Goal: Task Accomplishment & Management: Use online tool/utility

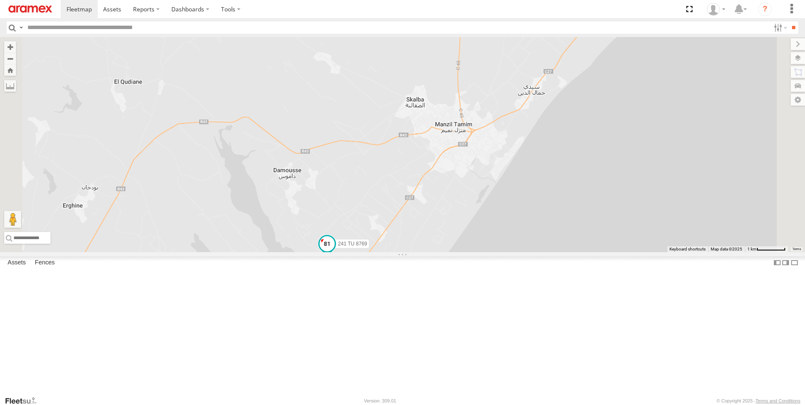
click at [335, 251] on span at bounding box center [326, 243] width 15 height 15
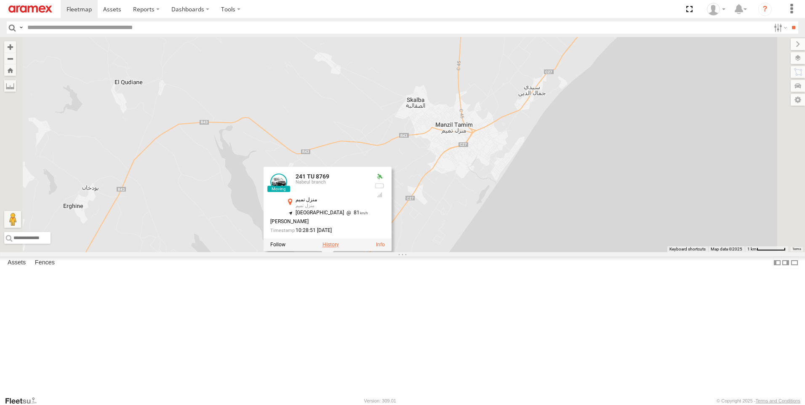
click at [339, 248] on label at bounding box center [330, 245] width 16 height 6
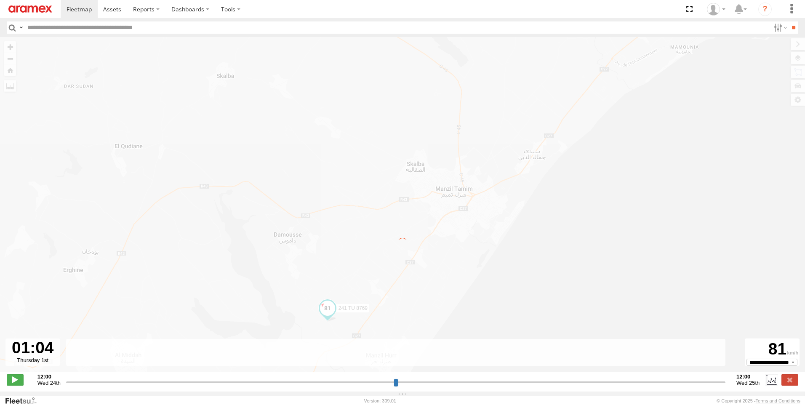
drag, startPoint x: 69, startPoint y: 386, endPoint x: 253, endPoint y: 394, distance: 183.7
click at [253, 386] on input "range" at bounding box center [395, 382] width 659 height 8
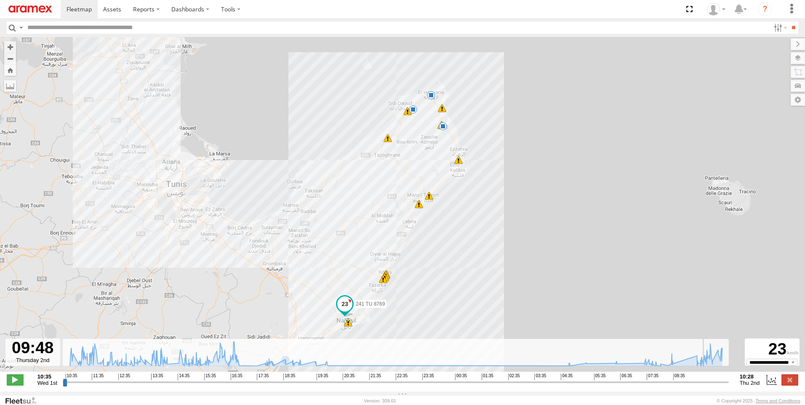
drag, startPoint x: 253, startPoint y: 388, endPoint x: 707, endPoint y: 364, distance: 454.4
click at [707, 378] on input "range" at bounding box center [396, 382] width 666 height 8
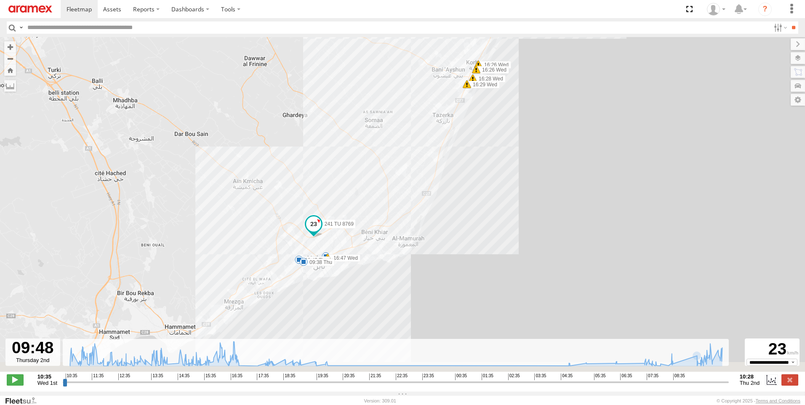
drag, startPoint x: 320, startPoint y: 314, endPoint x: 338, endPoint y: 232, distance: 84.4
click at [338, 232] on div "241 TU 8769 11:48 Wed 12:28 Wed 13:42 Wed 14:10 Wed 14:15 Wed 15:59 Wed 16:06 W…" at bounding box center [402, 208] width 805 height 343
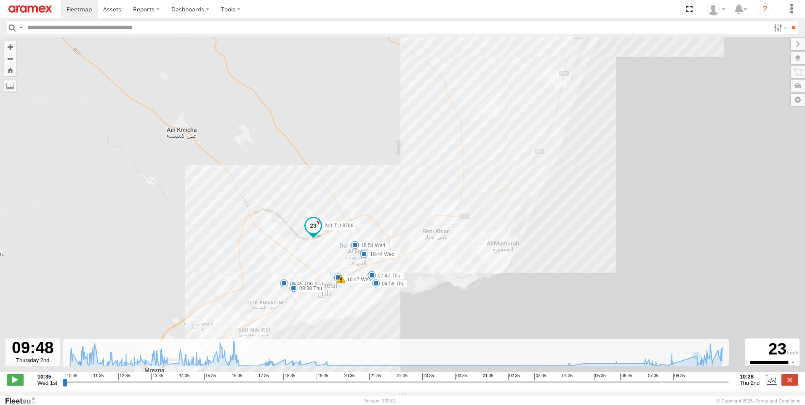
click at [312, 230] on span at bounding box center [313, 225] width 15 height 15
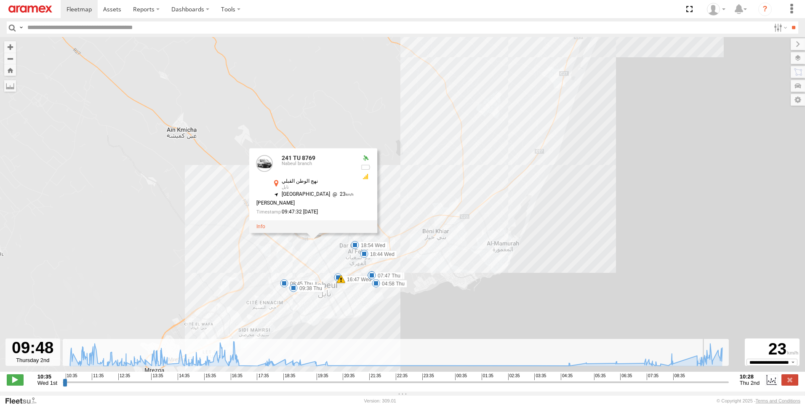
click at [707, 386] on input "range" at bounding box center [396, 382] width 666 height 8
drag, startPoint x: 15, startPoint y: 384, endPoint x: 63, endPoint y: 382, distance: 48.1
click at [16, 385] on span at bounding box center [15, 379] width 17 height 11
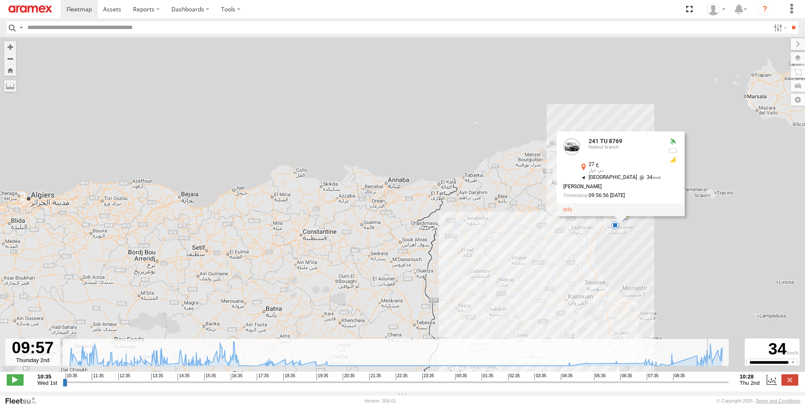
click at [418, 112] on div "241 TU 8769 11:48 Wed 12:28 Wed 14:15 Wed 241 TU 8769 Nabeul branch ج 27 بني خي…" at bounding box center [402, 208] width 805 height 343
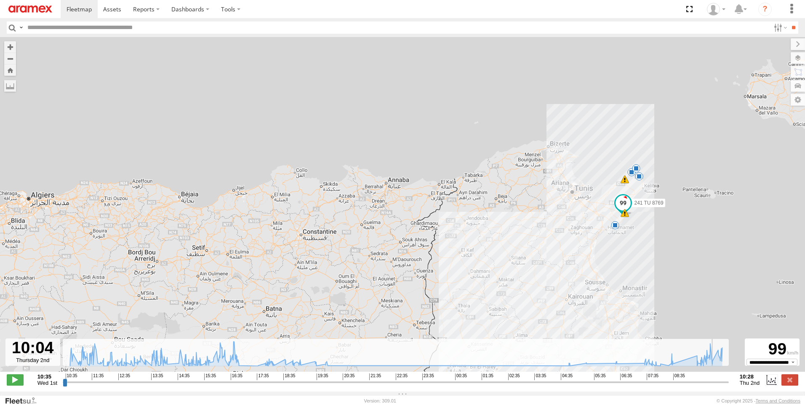
type input "**********"
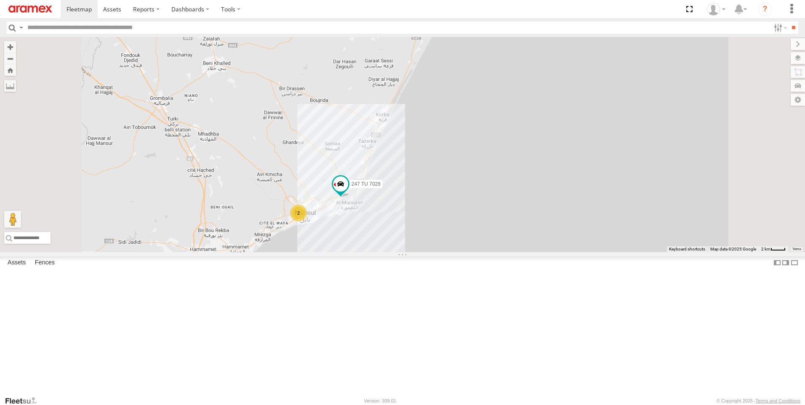
drag, startPoint x: 415, startPoint y: 275, endPoint x: 437, endPoint y: 219, distance: 60.1
click at [432, 222] on div "241 TU 2027 247 TU 7028 231 TU 3162 245 TU 4330 241 TU 8769 2" at bounding box center [402, 144] width 805 height 215
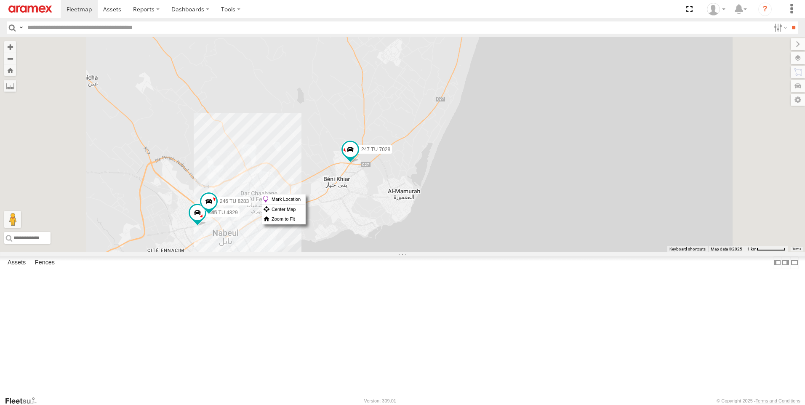
drag, startPoint x: 472, startPoint y: 194, endPoint x: 649, endPoint y: 242, distance: 183.2
click at [649, 242] on div "241 TU 2027 247 TU 7028 231 TU 3162 245 TU 4330 241 TU 8769 245 TU 4329 246 TU …" at bounding box center [402, 144] width 805 height 215
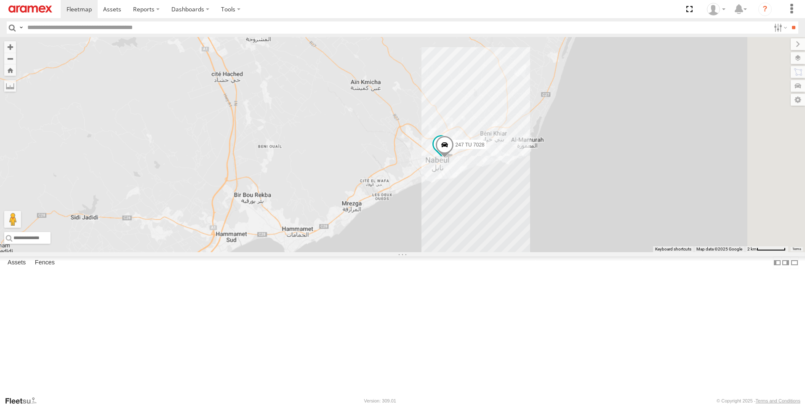
drag, startPoint x: 604, startPoint y: 112, endPoint x: 560, endPoint y: 229, distance: 125.9
click at [562, 229] on div "247 TU 7028 245 TU 4329" at bounding box center [402, 144] width 805 height 215
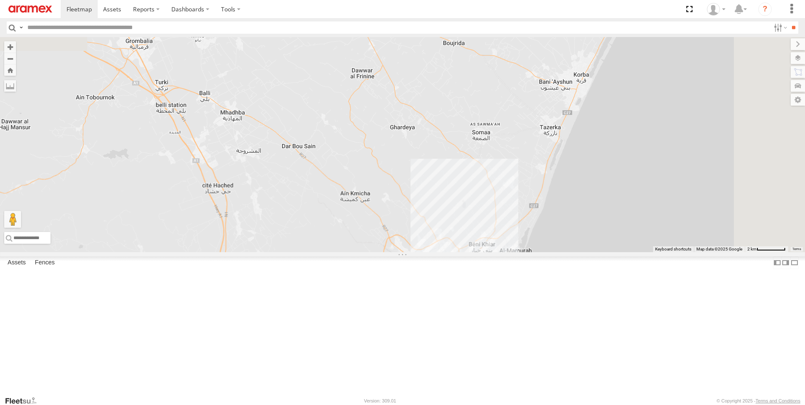
drag, startPoint x: 572, startPoint y: 178, endPoint x: 586, endPoint y: 250, distance: 72.7
click at [584, 252] on div "2 246 TU 8283" at bounding box center [402, 144] width 805 height 215
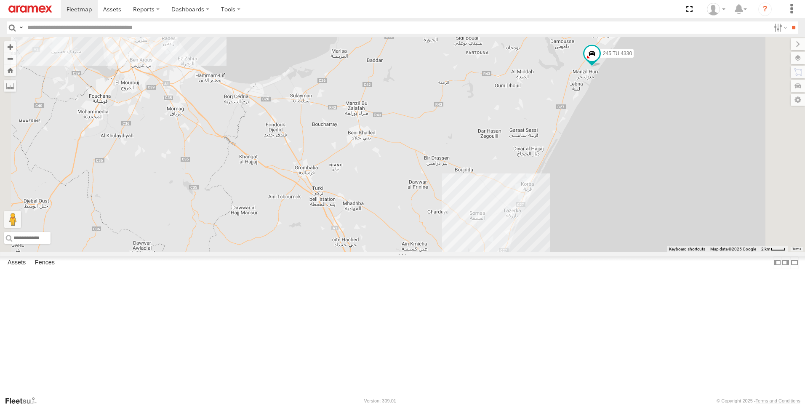
drag, startPoint x: 570, startPoint y: 126, endPoint x: 565, endPoint y: 213, distance: 87.3
click at [565, 218] on div "245 TU 4330 3" at bounding box center [402, 144] width 805 height 215
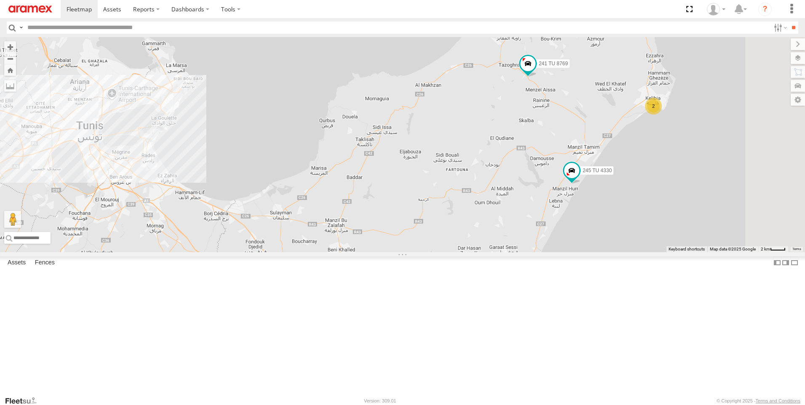
drag, startPoint x: 608, startPoint y: 180, endPoint x: 590, endPoint y: 214, distance: 39.2
click at [590, 214] on div "245 TU 4330 3 2 241 TU 8769" at bounding box center [402, 144] width 805 height 215
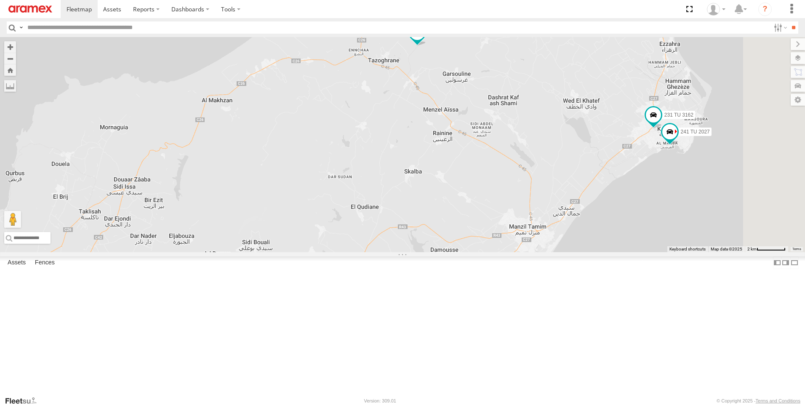
drag, startPoint x: 581, startPoint y: 212, endPoint x: 533, endPoint y: 218, distance: 47.9
click at [533, 218] on div "245 TU 4330 241 TU 8769 241 TU 2027 231 TU 3162" at bounding box center [402, 144] width 805 height 215
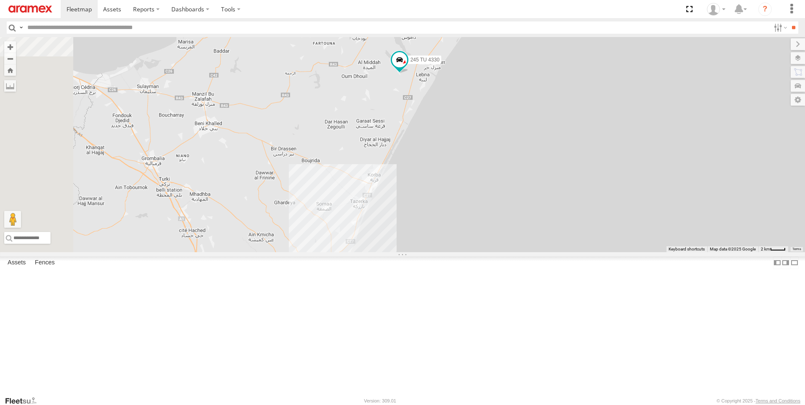
drag, startPoint x: 590, startPoint y: 212, endPoint x: 609, endPoint y: 176, distance: 41.1
click at [609, 176] on div "245 TU 4330 241 TU 8769 2 2 245 TU 4329" at bounding box center [402, 144] width 805 height 215
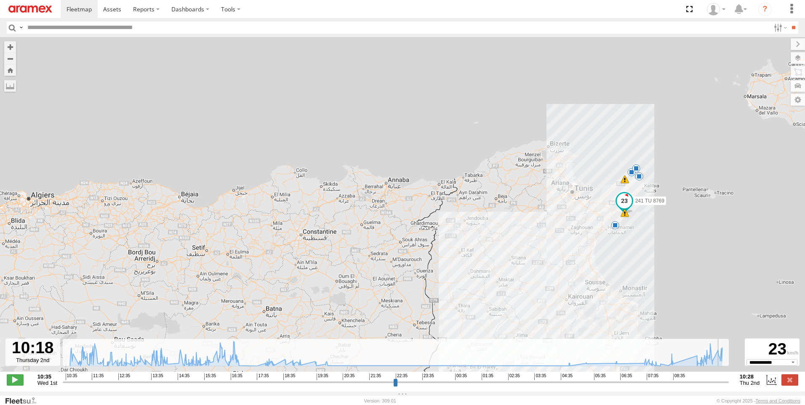
select select "**********"
type input "**********"
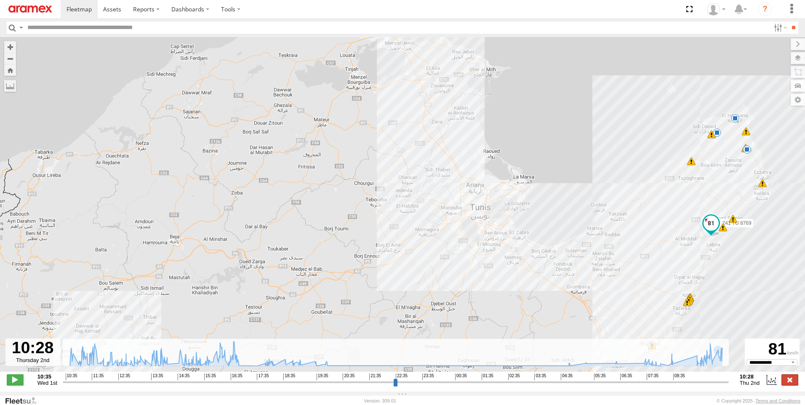
click at [795, 385] on label at bounding box center [789, 379] width 17 height 11
